Goal: Register for event/course

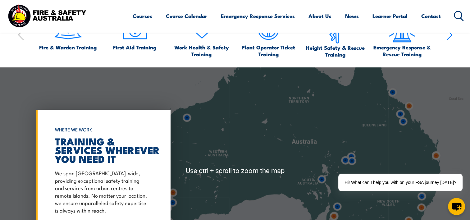
scroll to position [621, 0]
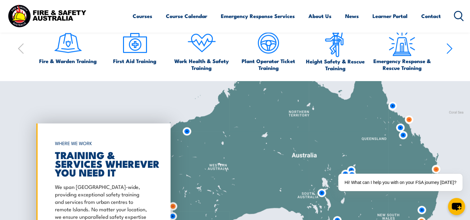
click at [436, 169] on img at bounding box center [435, 168] width 11 height 11
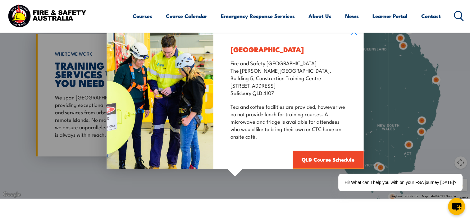
scroll to position [714, 0]
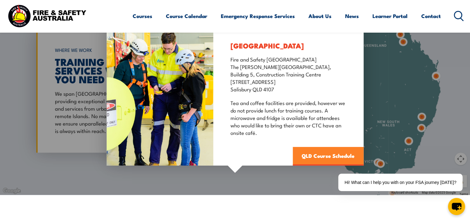
click at [321, 156] on link "QLD Course Schedule" at bounding box center [327, 155] width 71 height 19
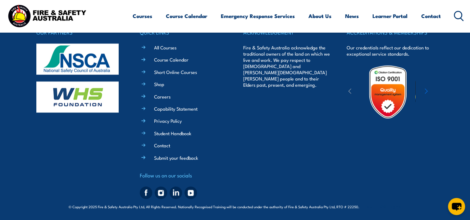
scroll to position [7839, 0]
